Goal: Use online tool/utility: Utilize a website feature to perform a specific function

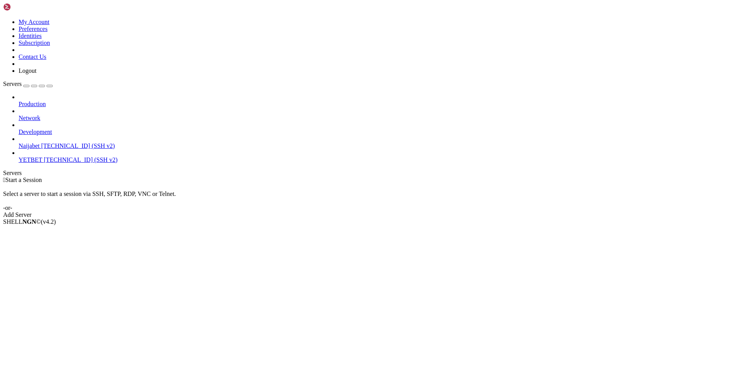
click at [38, 157] on span "YETBET" at bounding box center [31, 160] width 24 height 7
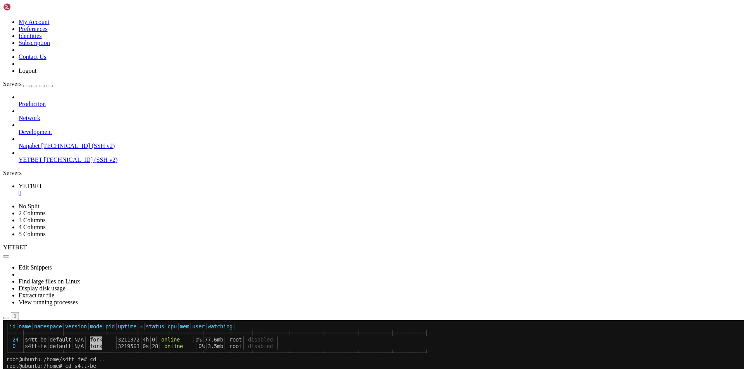
scroll to position [778, 0]
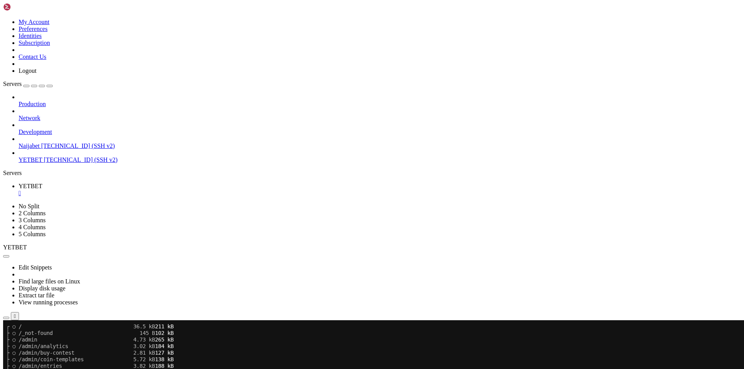
scroll to position [1298, 0]
